Goal: Find contact information: Find contact information

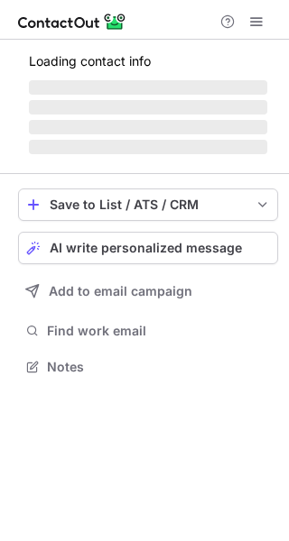
scroll to position [378, 289]
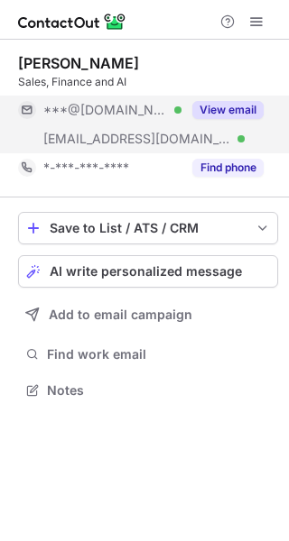
click at [203, 109] on button "View email" at bounding box center [227, 110] width 71 height 18
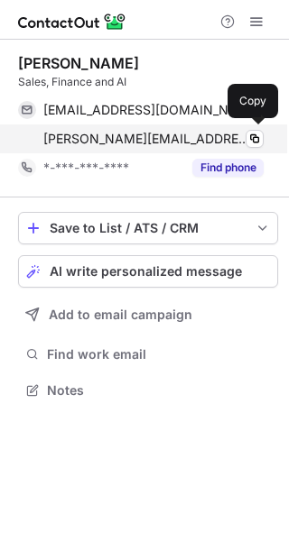
click at [102, 145] on span "myles@churnzero.net" at bounding box center [146, 139] width 207 height 16
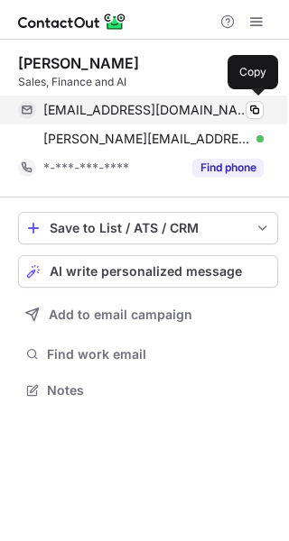
click at [96, 111] on span "mylesn760@gmail.com" at bounding box center [146, 110] width 207 height 16
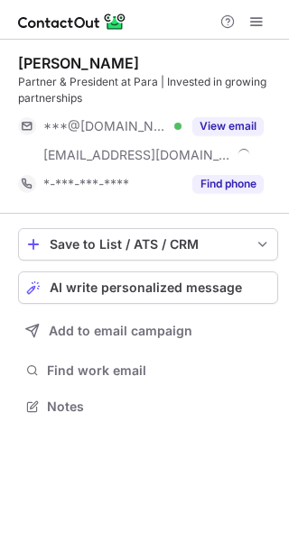
scroll to position [394, 289]
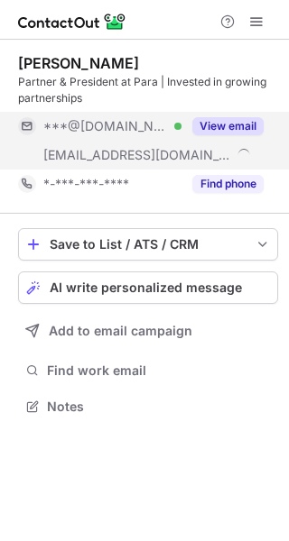
click at [234, 126] on button "View email" at bounding box center [227, 126] width 71 height 18
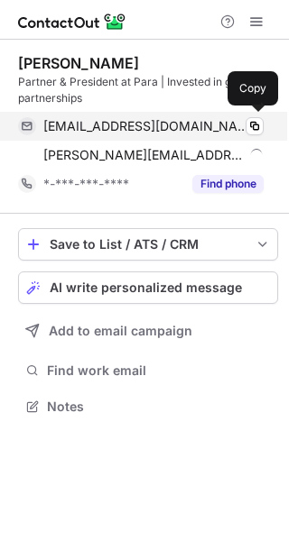
click at [139, 128] on span "nathanmoncrief@gmail.com" at bounding box center [146, 126] width 207 height 16
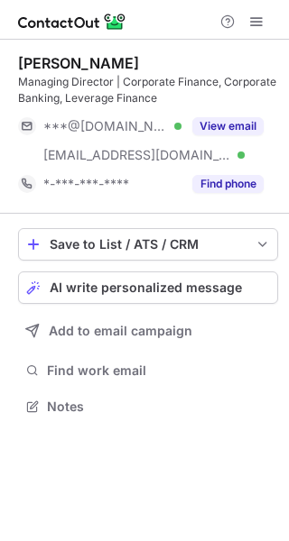
scroll to position [394, 289]
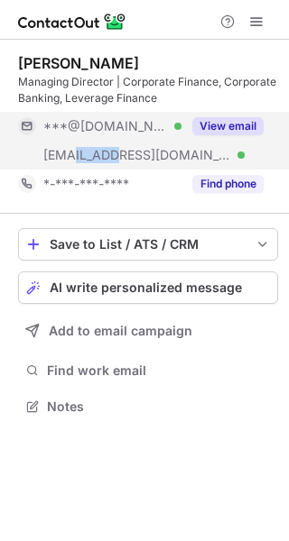
copy span "53.com"
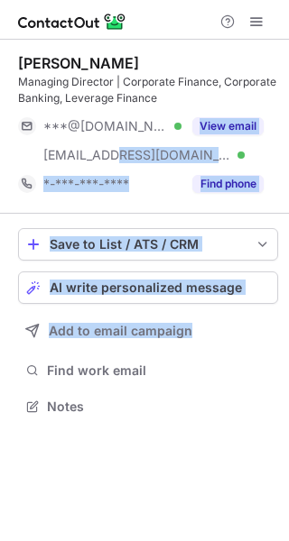
drag, startPoint x: 126, startPoint y: 157, endPoint x: 143, endPoint y: 439, distance: 282.8
click at [143, 439] on div "James Disher Managing Director | Corporate Finance, Corporate Banking, Leverage…" at bounding box center [144, 291] width 289 height 502
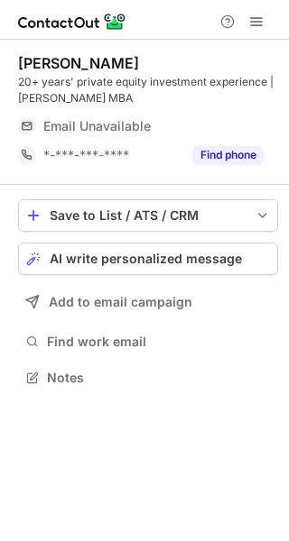
scroll to position [365, 289]
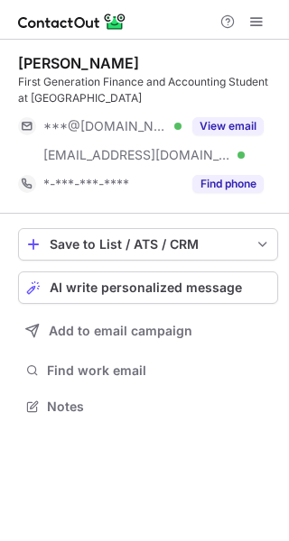
scroll to position [394, 289]
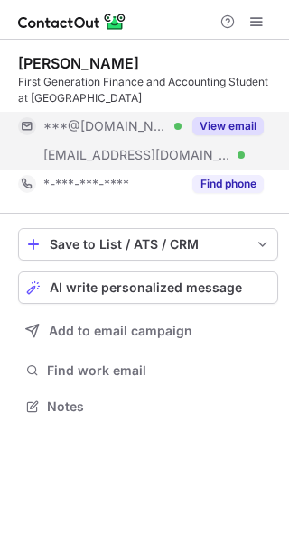
click at [226, 126] on button "View email" at bounding box center [227, 126] width 71 height 18
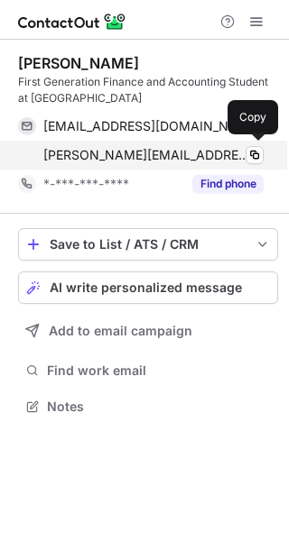
click at [116, 159] on span "erick.rivas@gs.com" at bounding box center [146, 155] width 207 height 16
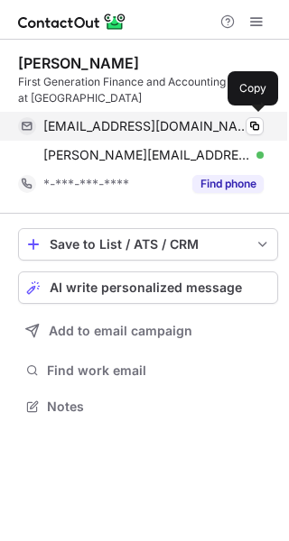
click at [111, 124] on span "er04242005@gmail.com" at bounding box center [146, 126] width 207 height 16
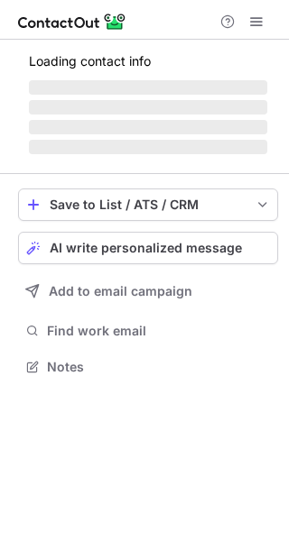
scroll to position [378, 289]
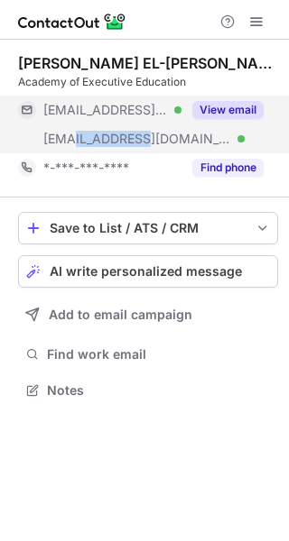
copy span "[DOMAIN_NAME]"
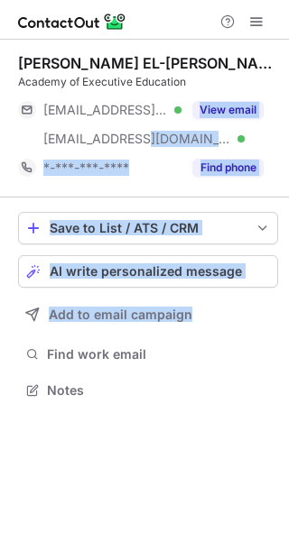
drag, startPoint x: 139, startPoint y: 137, endPoint x: 93, endPoint y: 426, distance: 292.3
click at [93, 426] on div "[PERSON_NAME] EL-[PERSON_NAME] Academy of Executive Education [EMAIL_ADDRESS][D…" at bounding box center [144, 291] width 289 height 502
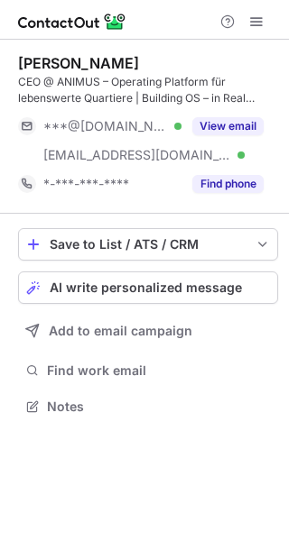
scroll to position [394, 289]
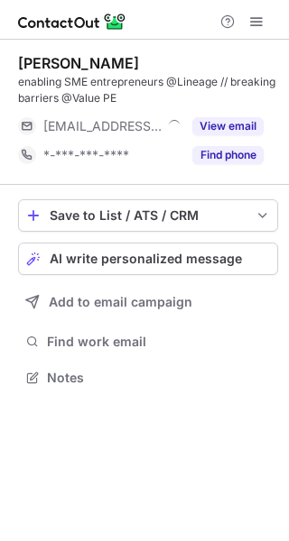
scroll to position [365, 289]
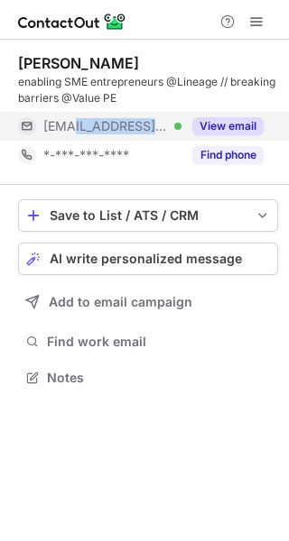
copy span "lineage.partners"
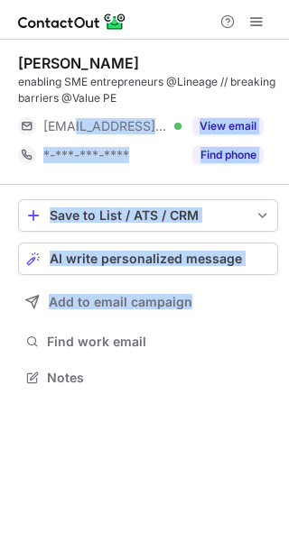
drag, startPoint x: 74, startPoint y: 131, endPoint x: 40, endPoint y: 324, distance: 196.1
click at [195, 430] on div "John Schanbacher enabling SME entrepreneurs @Lineage // breaking barriers @Valu…" at bounding box center [144, 291] width 289 height 502
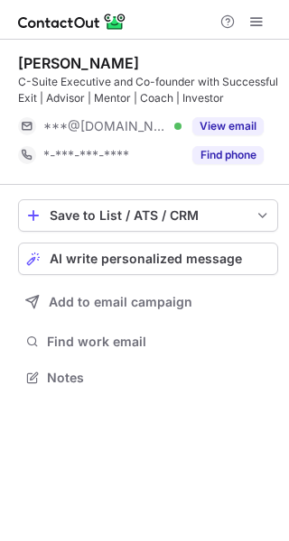
scroll to position [365, 289]
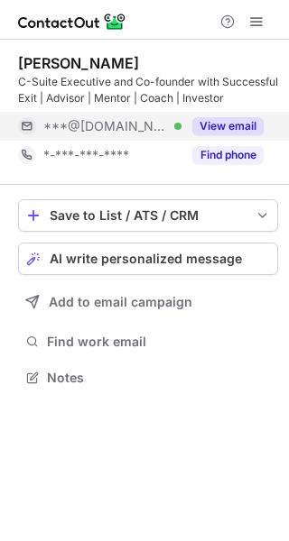
click at [215, 122] on button "View email" at bounding box center [227, 126] width 71 height 18
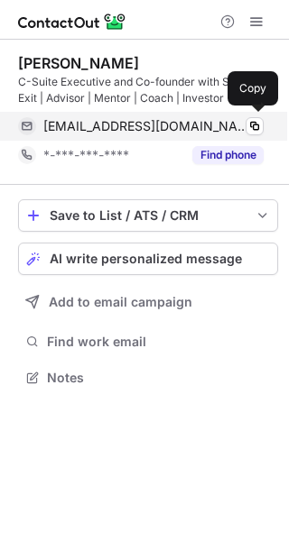
click at [98, 120] on span "jeffkangas18@gmail.com" at bounding box center [146, 126] width 207 height 16
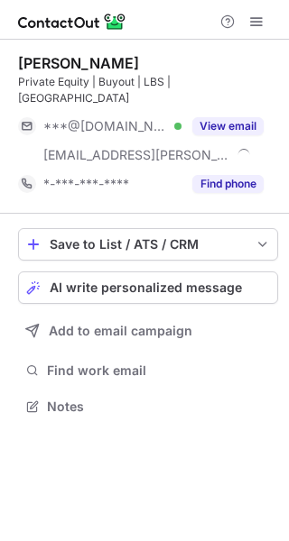
scroll to position [378, 289]
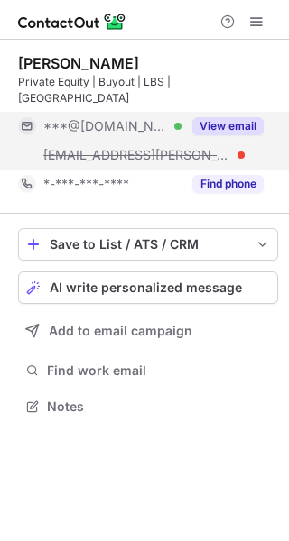
click at [223, 117] on button "View email" at bounding box center [227, 126] width 71 height 18
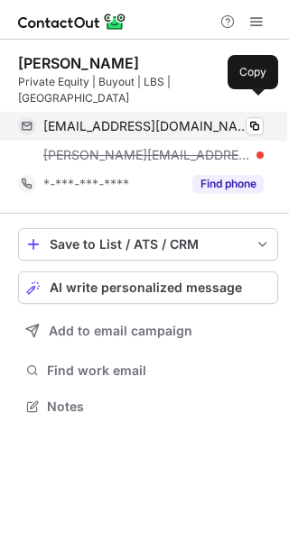
click at [110, 118] on div "[EMAIL_ADDRESS][DOMAIN_NAME] Verified Copy" at bounding box center [140, 126] width 245 height 29
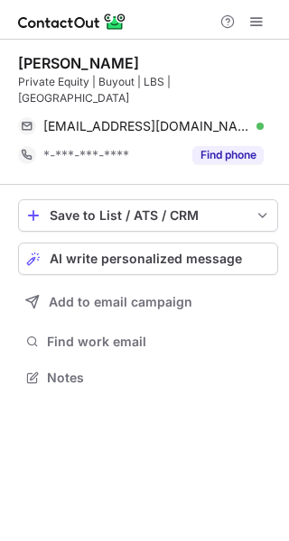
scroll to position [349, 289]
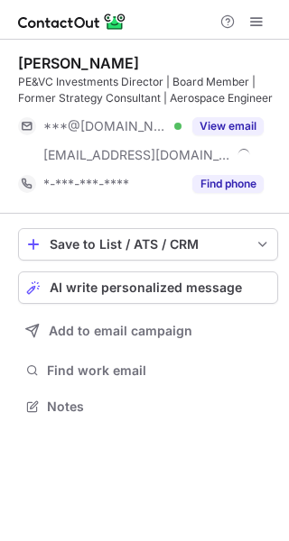
scroll to position [394, 289]
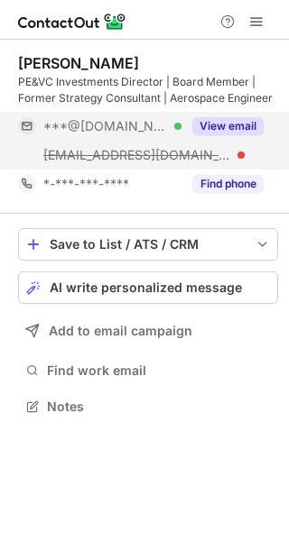
click at [222, 126] on button "View email" at bounding box center [227, 126] width 71 height 18
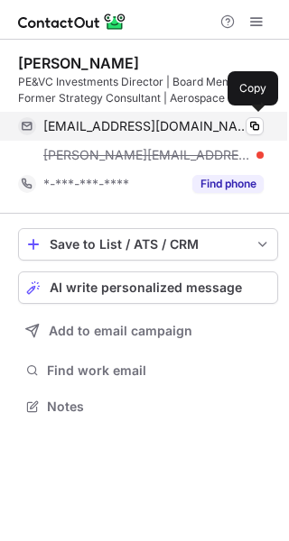
click at [109, 129] on span "[EMAIL_ADDRESS][DOMAIN_NAME]" at bounding box center [146, 126] width 207 height 16
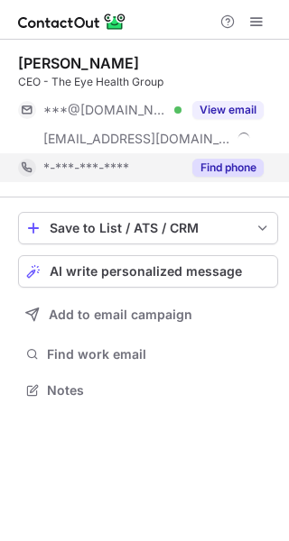
scroll to position [378, 289]
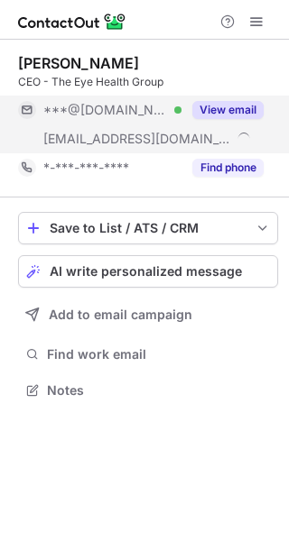
click at [213, 113] on button "View email" at bounding box center [227, 110] width 71 height 18
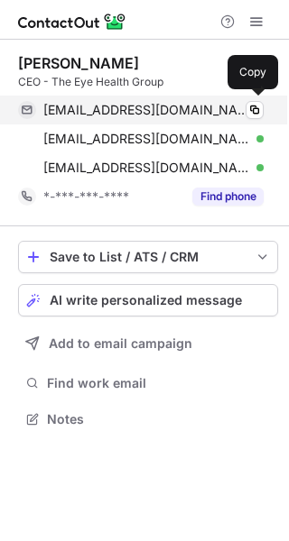
click at [108, 109] on span "nweiksner@gmail.com" at bounding box center [146, 110] width 207 height 16
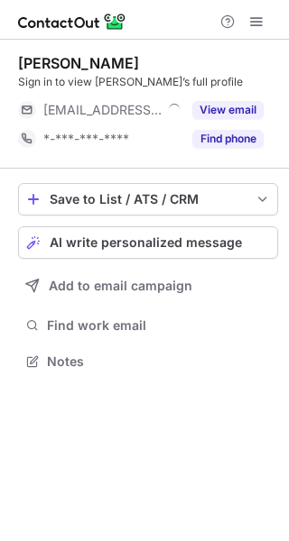
scroll to position [349, 289]
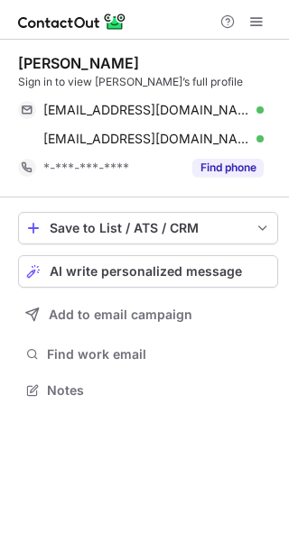
scroll to position [378, 289]
